Goal: Download file/media

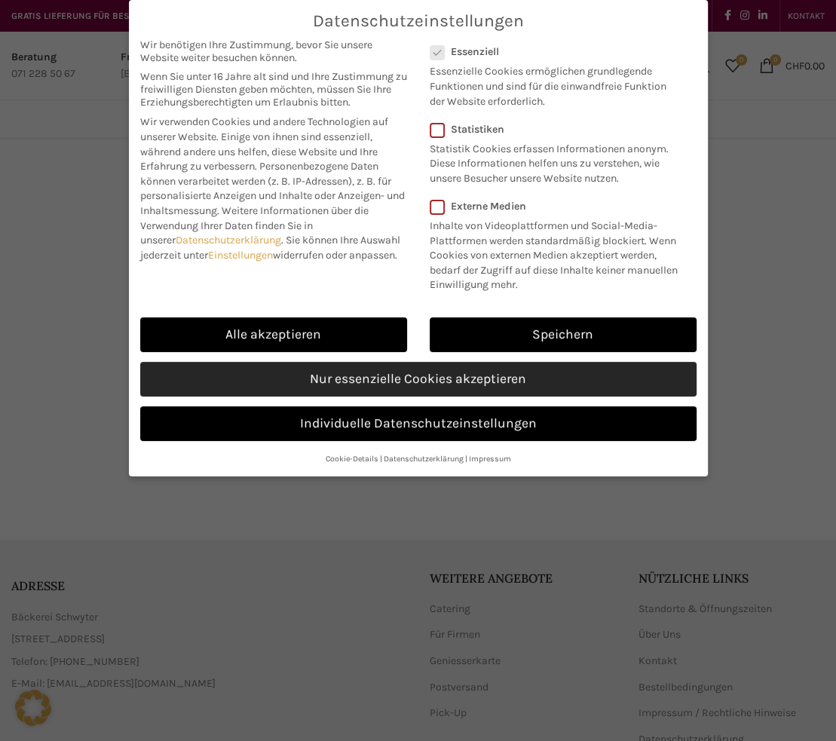
click at [455, 385] on link "Nur essenzielle Cookies akzeptieren" at bounding box center [418, 379] width 557 height 35
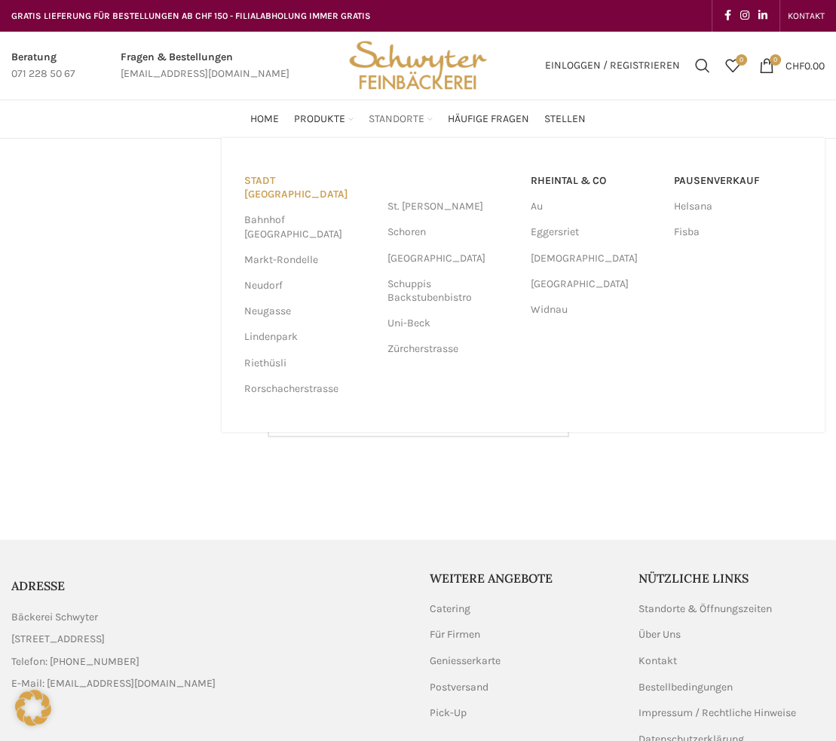
click at [326, 186] on link "Stadt [GEOGRAPHIC_DATA]" at bounding box center [308, 187] width 128 height 39
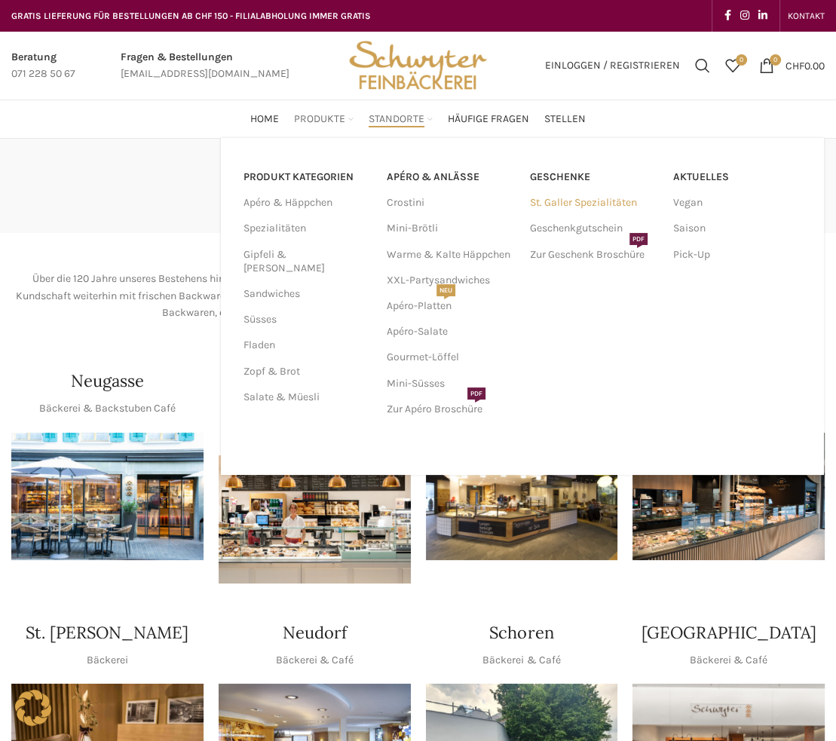
click at [548, 203] on link "St. Galler Spezialitäten" at bounding box center [594, 203] width 128 height 26
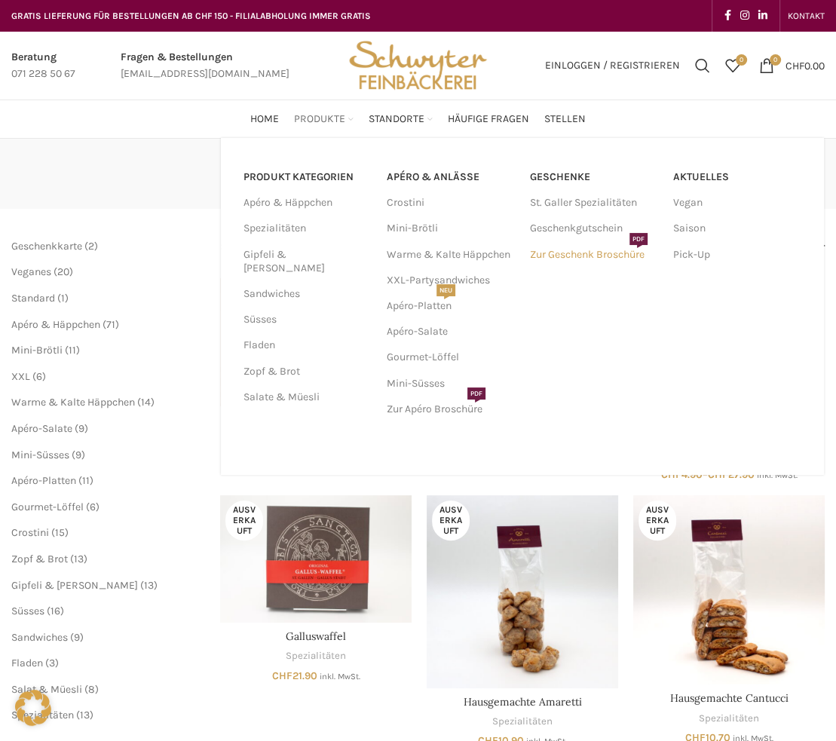
click at [548, 255] on link "Zur Geschenk Broschüre PDF" at bounding box center [594, 255] width 128 height 26
